Goal: Contribute content

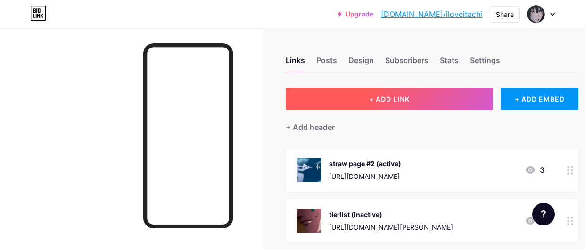
click at [358, 95] on button "+ ADD LINK" at bounding box center [389, 99] width 207 height 23
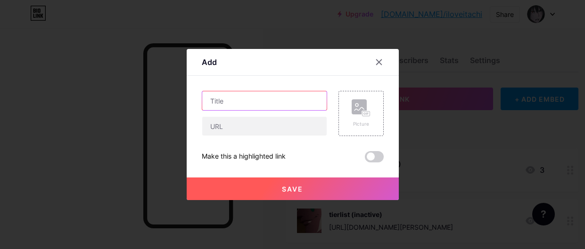
click at [300, 98] on input "text" at bounding box center [264, 100] width 124 height 19
type input "straw page #5"
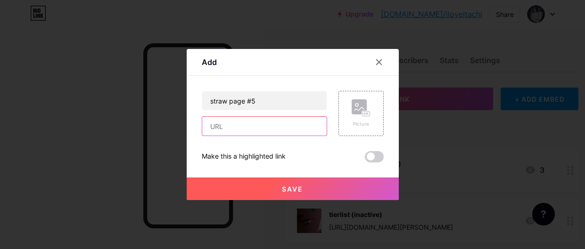
click at [258, 127] on input "text" at bounding box center [264, 126] width 124 height 19
type input "[URL][DOMAIN_NAME]"
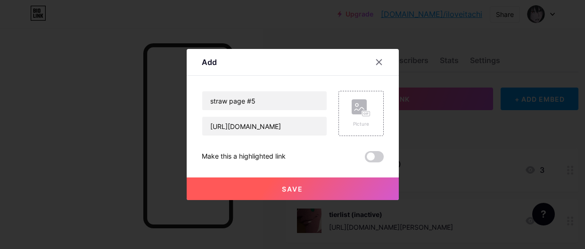
click at [384, 117] on div "Add Content YouTube Play YouTube video without leaving your page. ADD Vimeo Pla…" at bounding box center [293, 124] width 212 height 151
click at [371, 114] on div "Picture" at bounding box center [360, 113] width 45 height 45
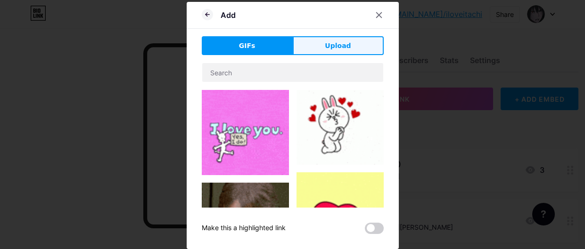
click at [311, 52] on button "Upload" at bounding box center [338, 45] width 91 height 19
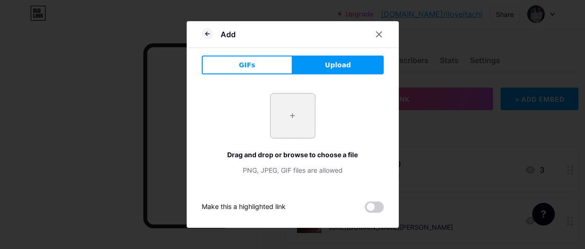
click at [298, 106] on input "file" at bounding box center [292, 116] width 44 height 44
type input "C:\fakepath\giphy (8).gif"
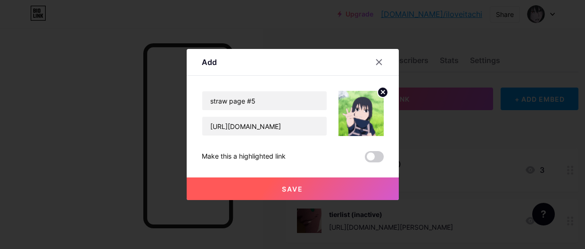
click at [325, 180] on button "Save" at bounding box center [293, 189] width 212 height 23
